Goal: Transaction & Acquisition: Download file/media

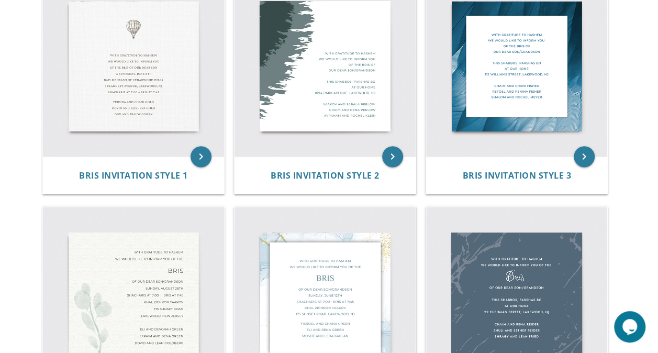
scroll to position [249, 0]
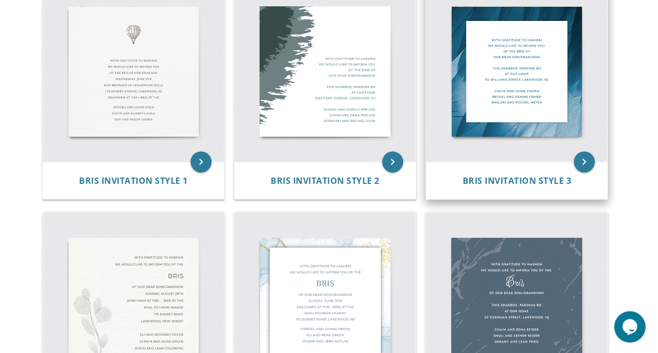
click at [475, 65] on img at bounding box center [516, 71] width 181 height 181
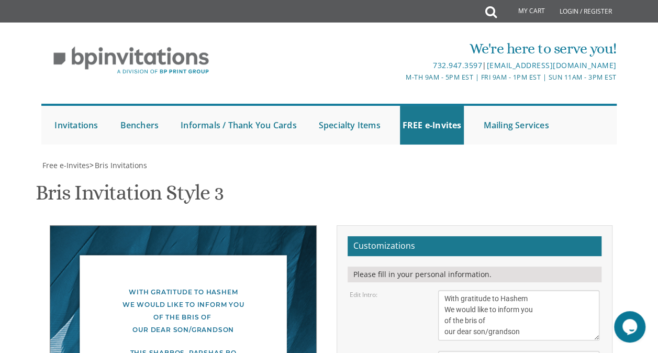
scroll to position [146, 0]
click at [531, 290] on textarea "With gratitude to Hashem We would like to inform you of the bris of our dear so…" at bounding box center [518, 315] width 161 height 50
type textarea "With gratitude to Hashem We would like to inform you of the bris of our dear son"
drag, startPoint x: 558, startPoint y: 235, endPoint x: 439, endPoint y: 204, distance: 122.8
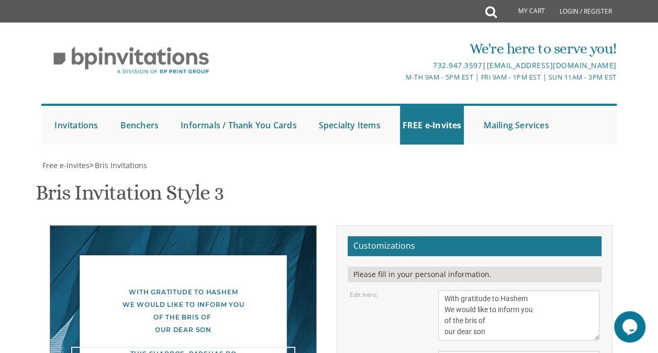
drag, startPoint x: 511, startPoint y: 226, endPoint x: 422, endPoint y: 224, distance: 89.0
drag, startPoint x: 502, startPoint y: 217, endPoint x: 437, endPoint y: 213, distance: 65.1
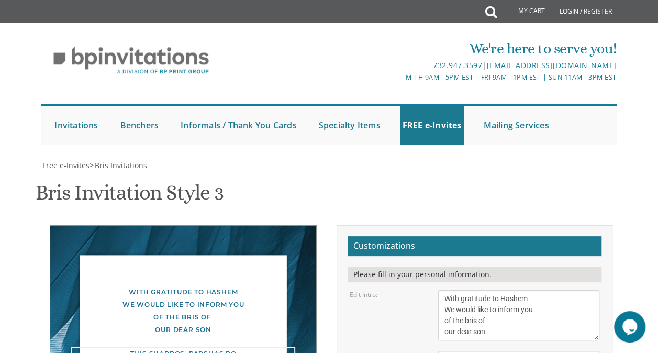
drag, startPoint x: 494, startPoint y: 224, endPoint x: 424, endPoint y: 224, distance: 69.6
drag, startPoint x: 545, startPoint y: 226, endPoint x: 515, endPoint y: 238, distance: 32.2
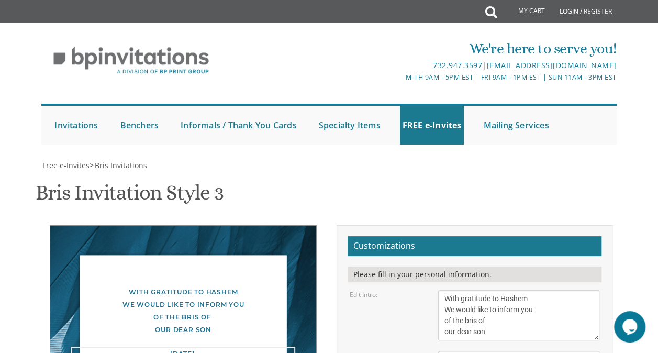
drag, startPoint x: 582, startPoint y: 236, endPoint x: 440, endPoint y: 237, distance: 141.4
type textarea "[DATE] Following the 8:30 Shacharis Congregation Zichron [PERSON_NAME]"
drag, startPoint x: 533, startPoint y: 289, endPoint x: 426, endPoint y: 250, distance: 113.6
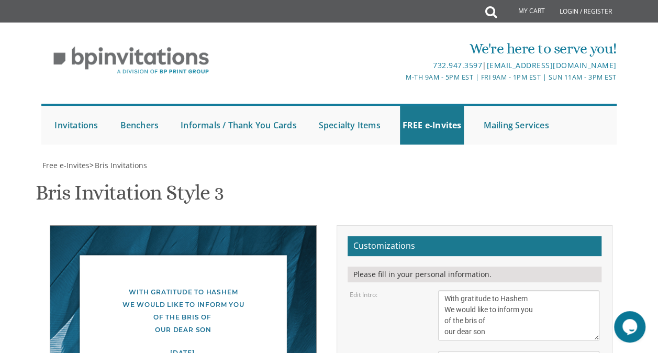
type textarea "[PERSON_NAME] and [PERSON_NAME]"
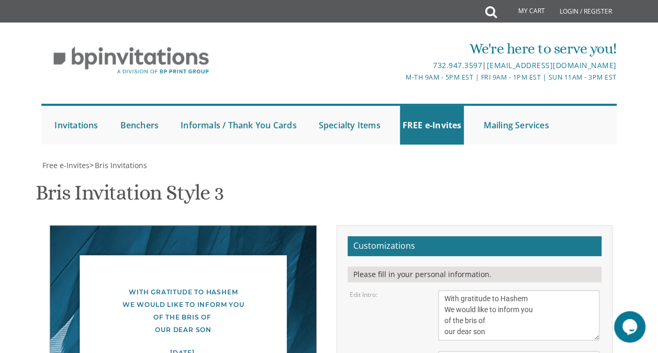
type input "[EMAIL_ADDRESS][DOMAIN_NAME]"
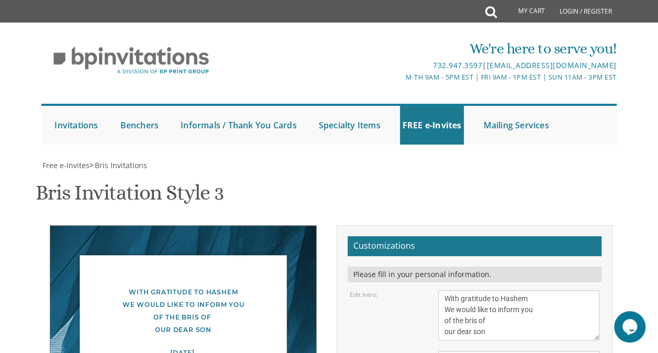
type textarea "[DATE] Chol Hamoed Sukkos Following the 8:30 Shacharis Congregation Zichron [PE…"
